Goal: Information Seeking & Learning: Understand process/instructions

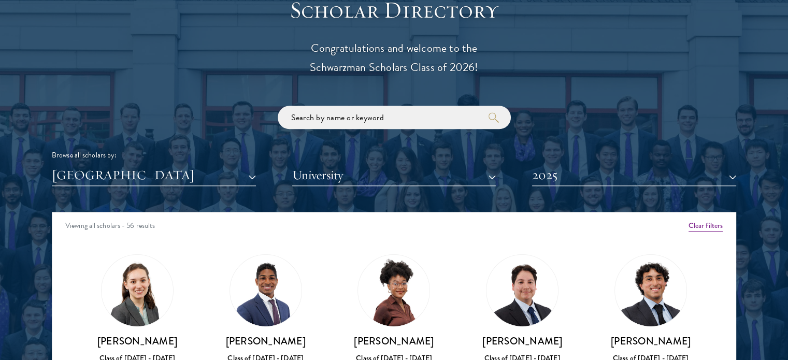
scroll to position [1270, 0]
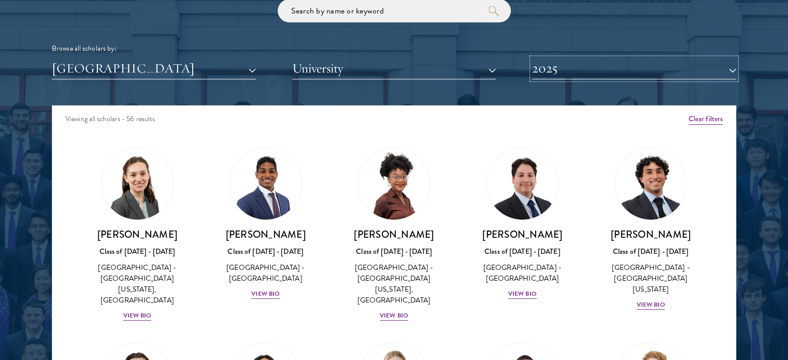
click at [540, 63] on button "2025" at bounding box center [634, 68] width 204 height 21
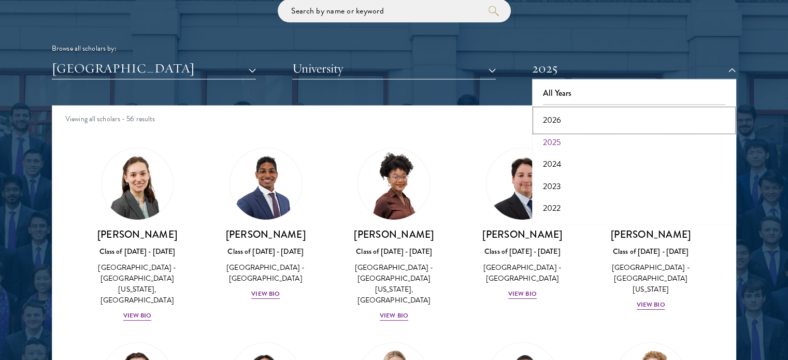
click at [550, 112] on button "2026" at bounding box center [634, 120] width 198 height 22
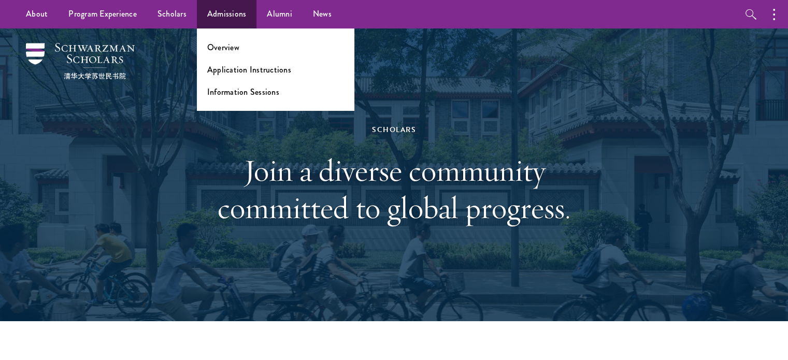
click at [223, 55] on ul "Overview Application Instructions Information Sessions" at bounding box center [275, 69] width 157 height 82
click at [215, 47] on link "Overview" at bounding box center [223, 47] width 32 height 12
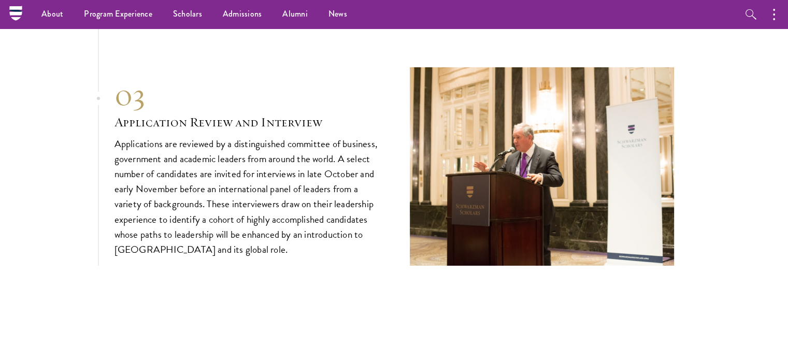
scroll to position [3484, 0]
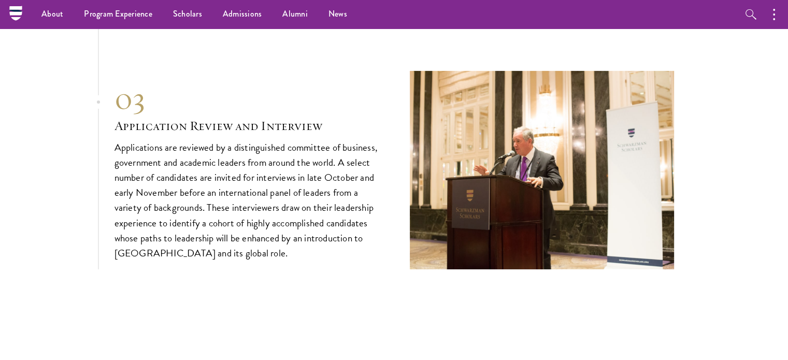
click at [199, 147] on p "Applications are reviewed by a distinguished committee of business, government …" at bounding box center [246, 200] width 264 height 121
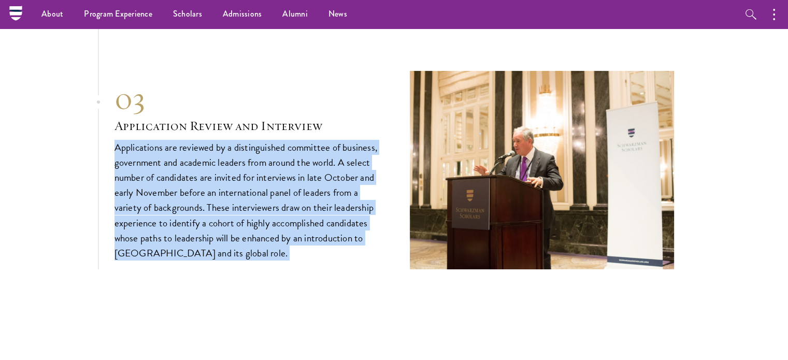
click at [199, 147] on p "Applications are reviewed by a distinguished committee of business, government …" at bounding box center [246, 200] width 264 height 121
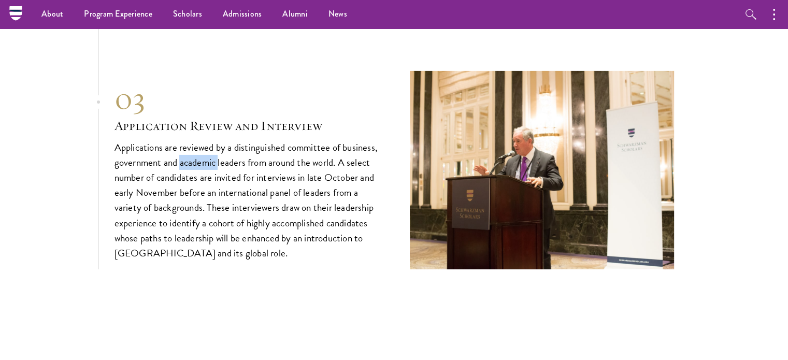
click at [199, 147] on p "Applications are reviewed by a distinguished committee of business, government …" at bounding box center [246, 200] width 264 height 121
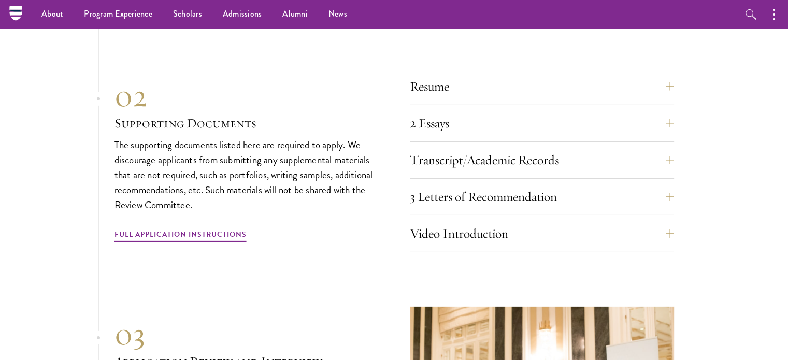
scroll to position [3244, 0]
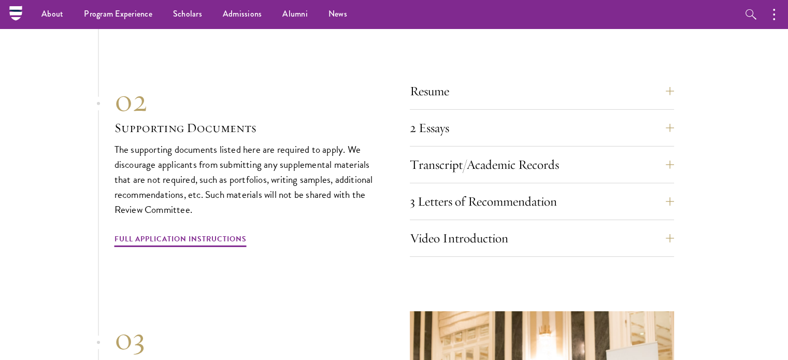
click at [199, 147] on p "The supporting documents listed here are required to apply. We discourage appli…" at bounding box center [246, 179] width 264 height 75
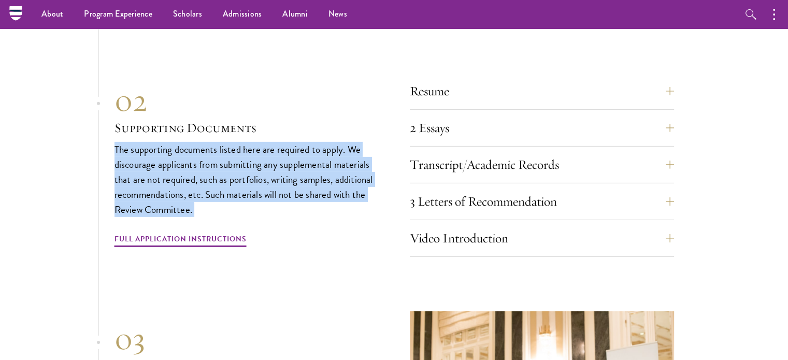
click at [199, 147] on p "The supporting documents listed here are required to apply. We discourage appli…" at bounding box center [246, 179] width 264 height 75
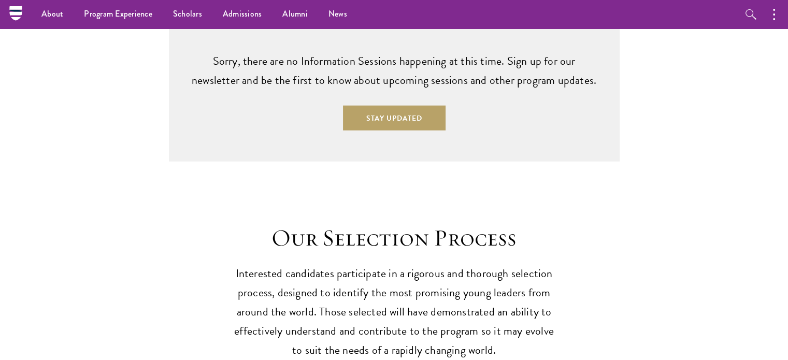
click at [334, 224] on h2 "Our Selection Process" at bounding box center [394, 238] width 321 height 29
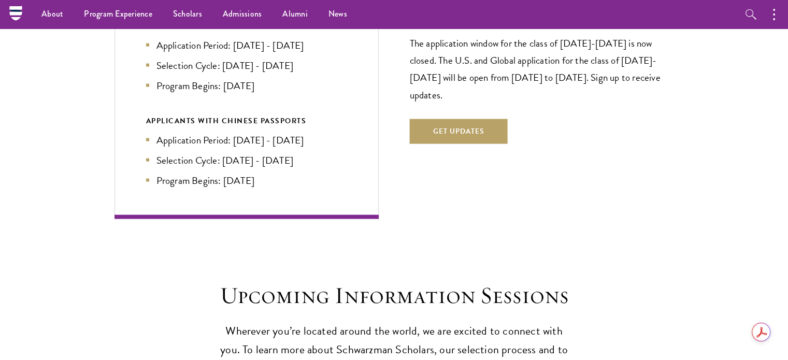
scroll to position [2183, 0]
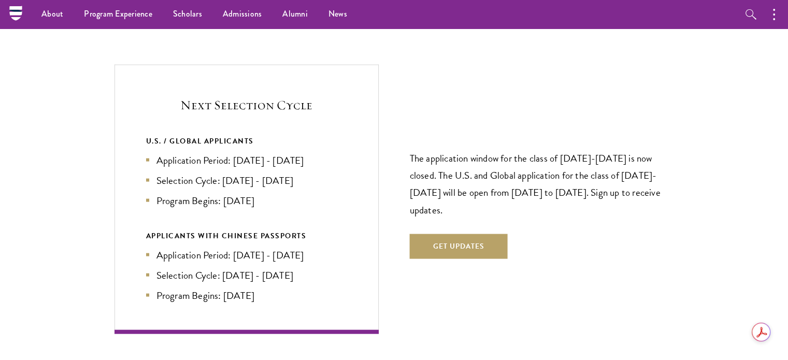
click at [346, 248] on li "Application Period: Jan 2026 - May 2026" at bounding box center [246, 255] width 201 height 15
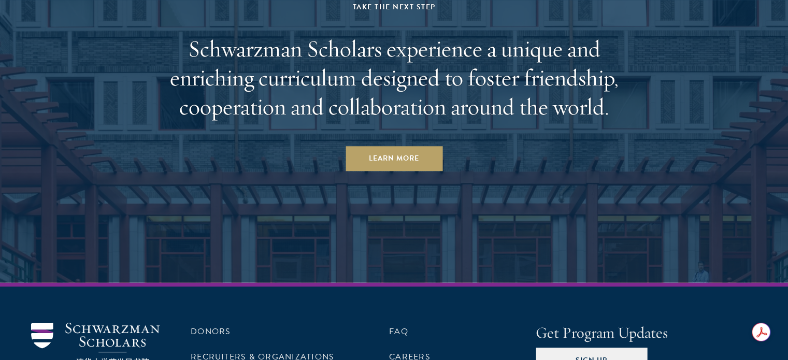
scroll to position [5164, 0]
